Goal: Information Seeking & Learning: Compare options

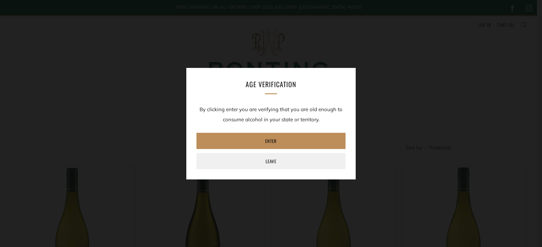
click at [275, 138] on link "Enter" at bounding box center [270, 141] width 149 height 16
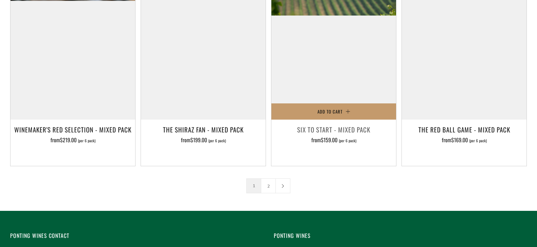
scroll to position [1117, 0]
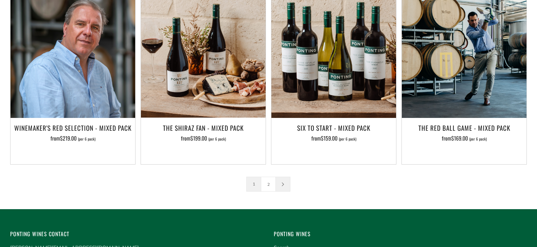
click at [282, 182] on icon at bounding box center [283, 184] width 4 height 4
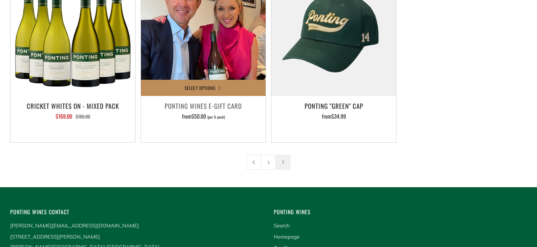
scroll to position [203, 0]
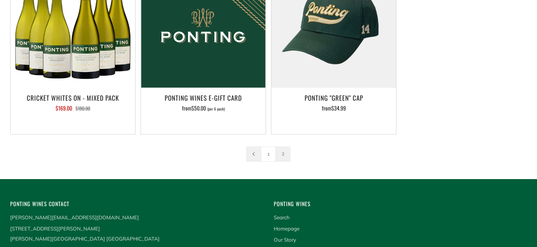
click at [254, 153] on icon at bounding box center [254, 154] width 4 height 4
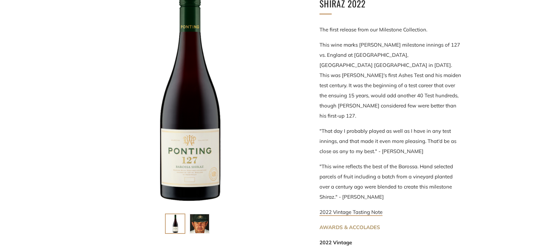
scroll to position [169, 0]
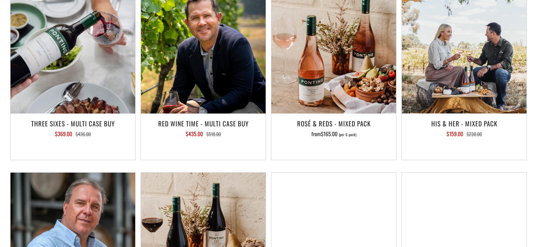
scroll to position [948, 0]
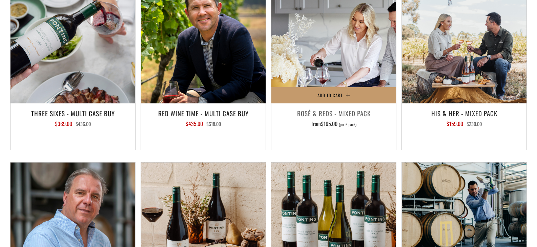
click at [323, 40] on img at bounding box center [333, 41] width 125 height 125
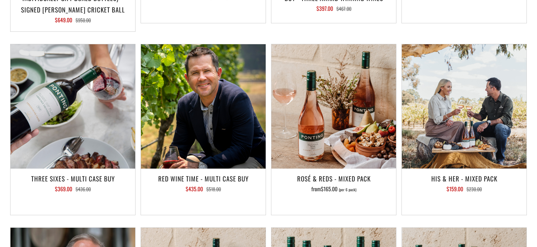
scroll to position [880, 0]
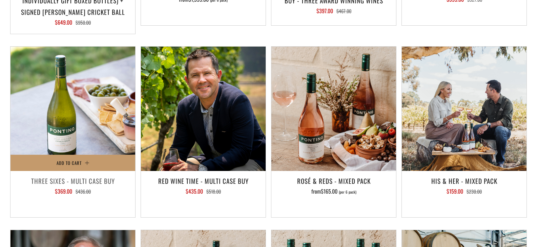
click at [63, 77] on img at bounding box center [72, 109] width 125 height 125
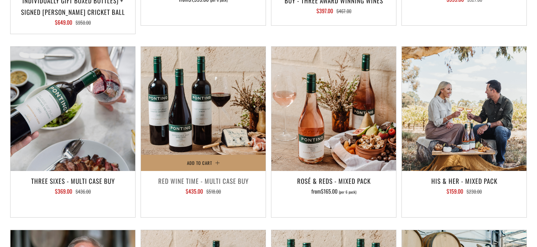
click at [203, 99] on img at bounding box center [203, 109] width 125 height 125
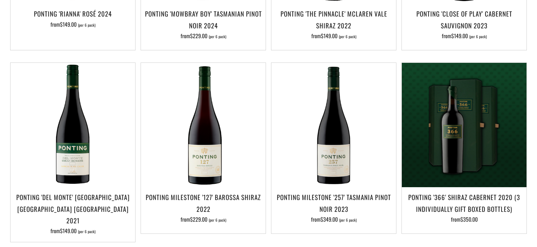
scroll to position [474, 0]
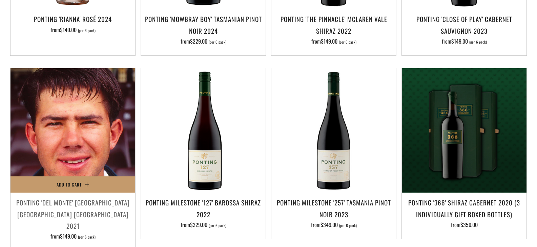
click at [77, 136] on img at bounding box center [72, 130] width 125 height 125
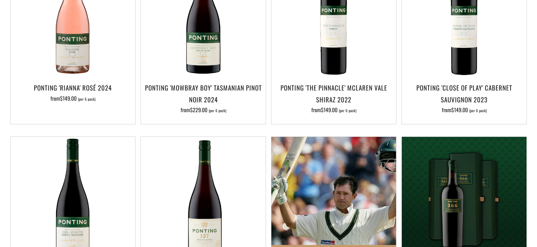
scroll to position [372, 0]
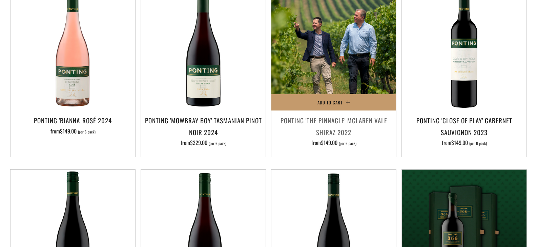
click at [331, 49] on img at bounding box center [333, 48] width 125 height 125
